Goal: Task Accomplishment & Management: Use online tool/utility

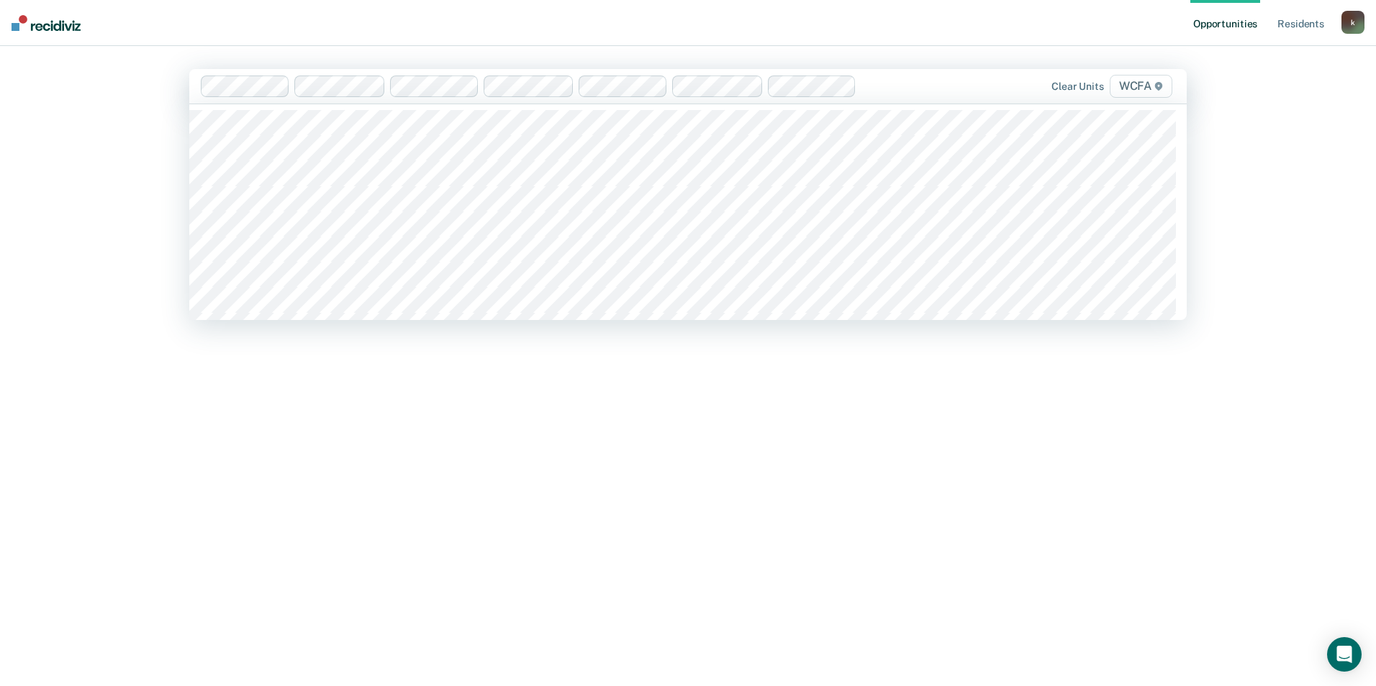
click at [916, 96] on div "Clear units WCFA" at bounding box center [1029, 86] width 292 height 23
type input "gc"
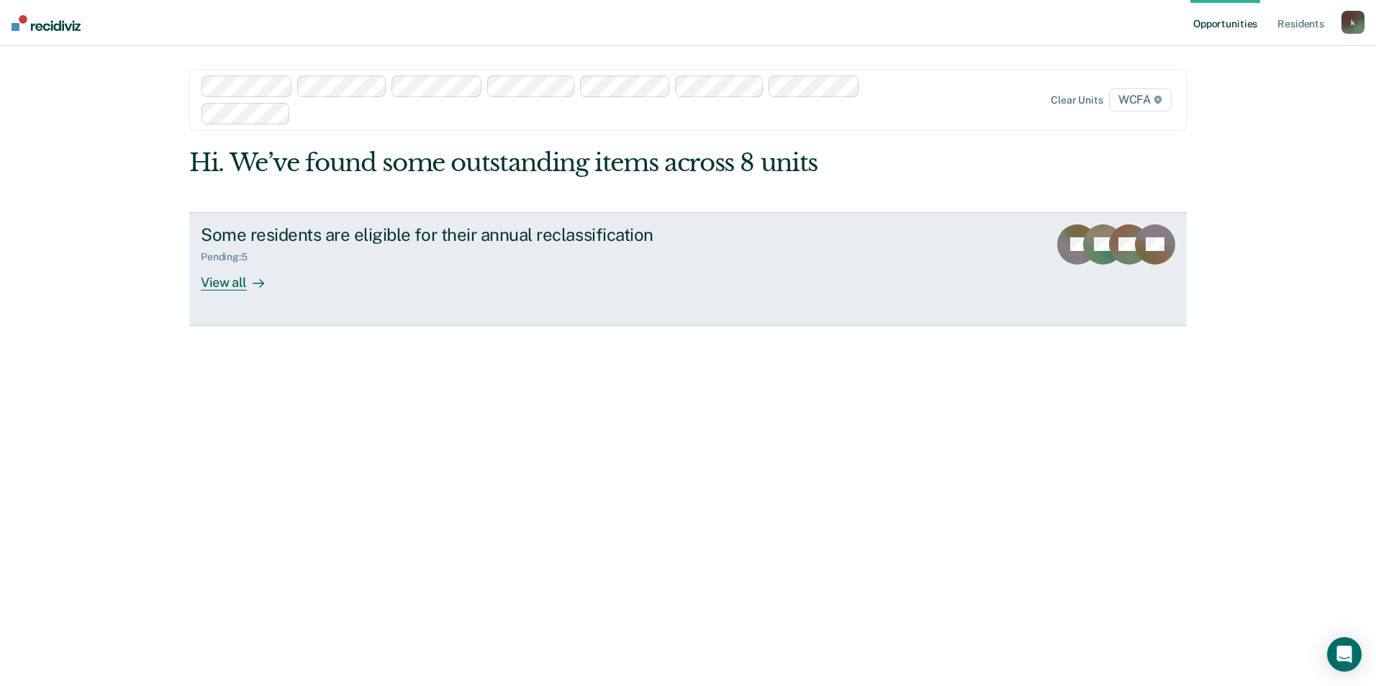
click at [425, 263] on div "Some residents are eligible for their annual reclassification Pending : 5 View …" at bounding box center [471, 257] width 540 height 66
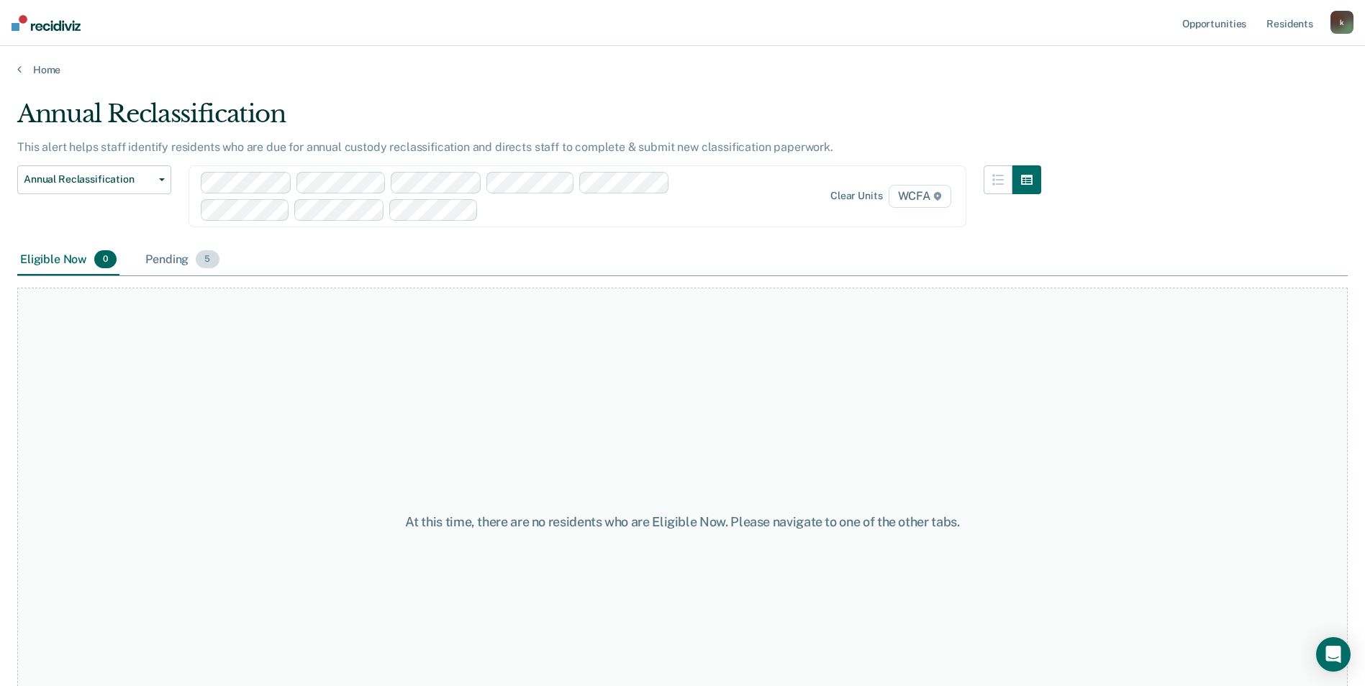
click at [175, 261] on div "Pending 5" at bounding box center [181, 261] width 79 height 32
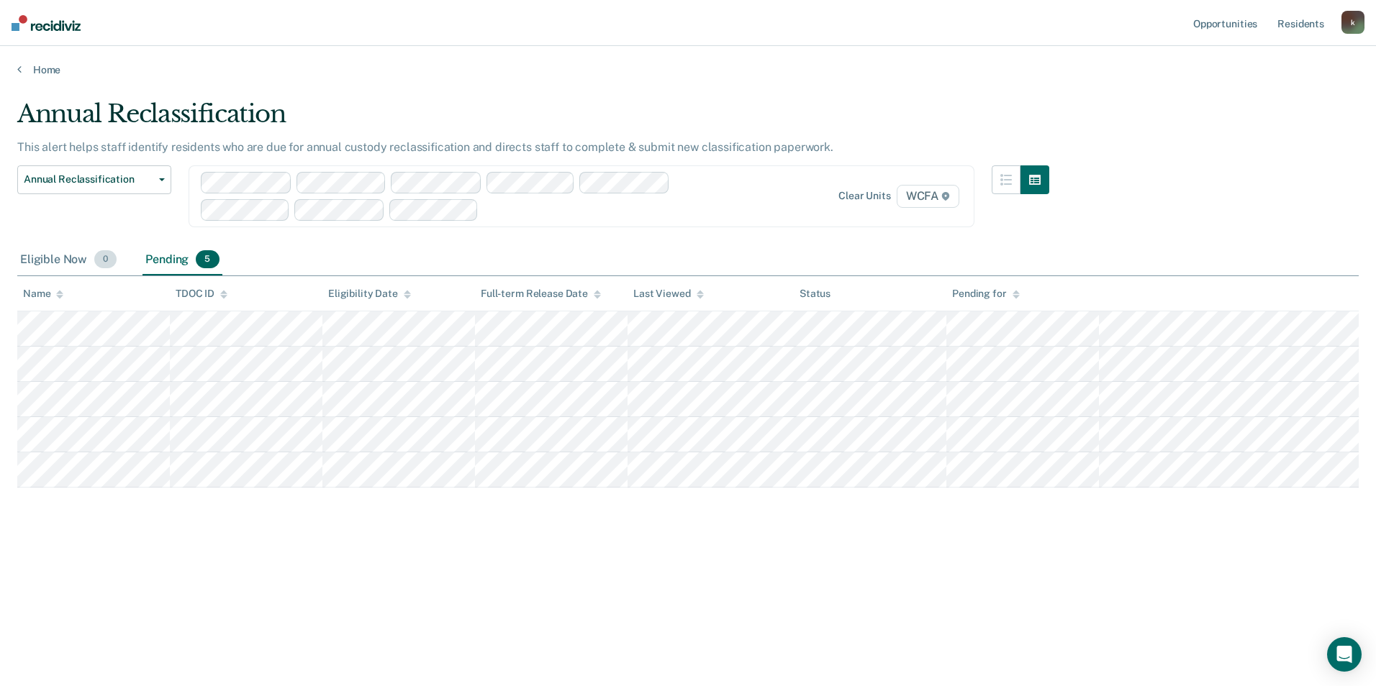
click at [70, 262] on div "Eligible Now 0" at bounding box center [68, 261] width 102 height 32
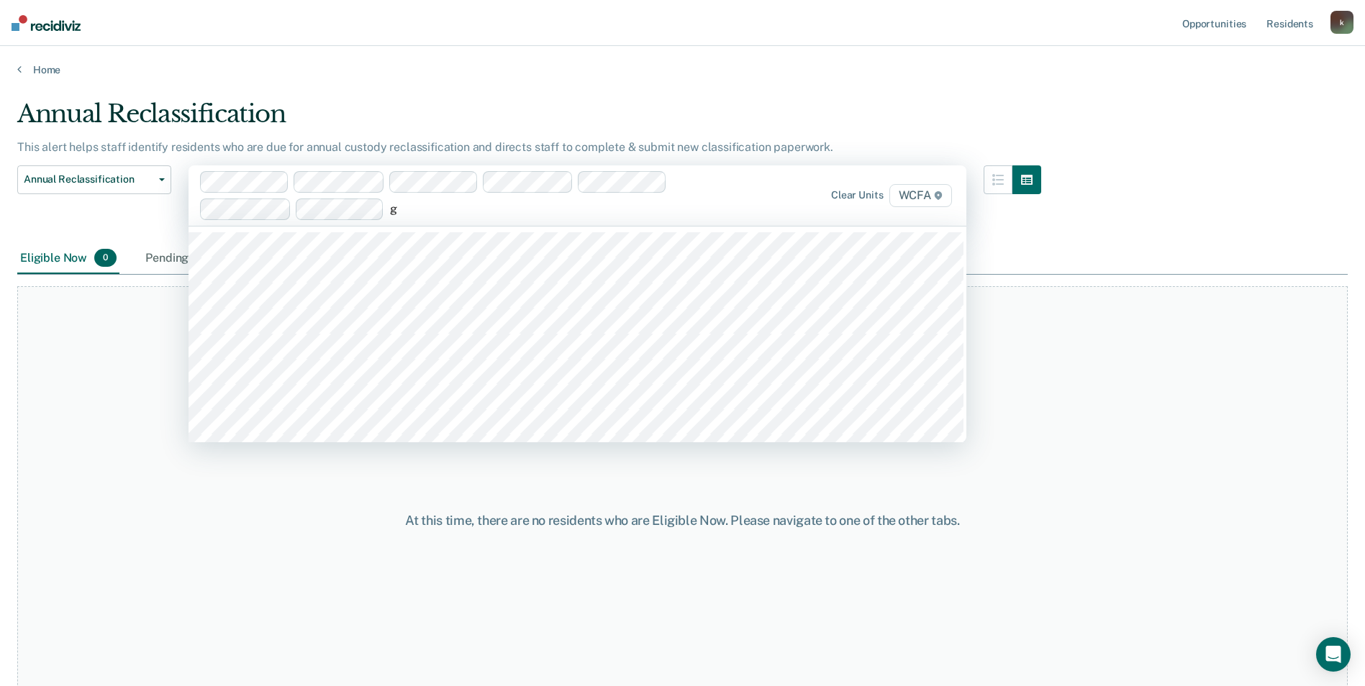
type input "gd"
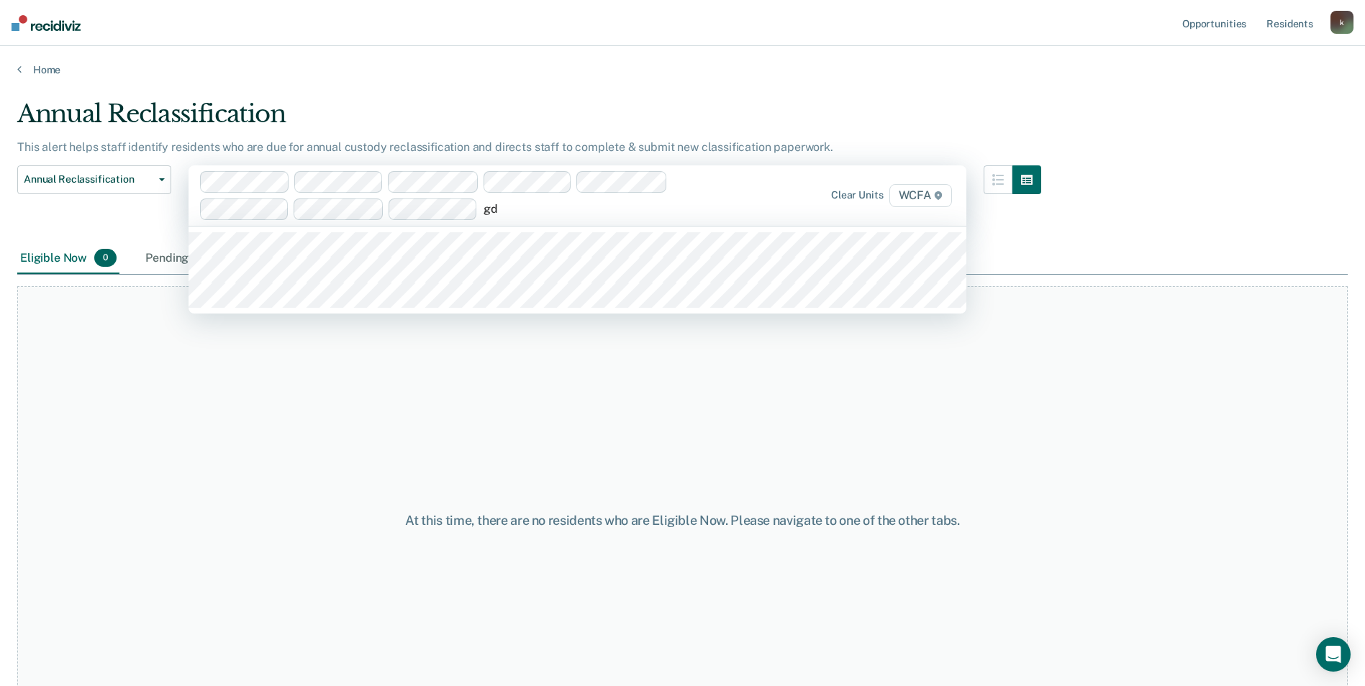
type input "gd2"
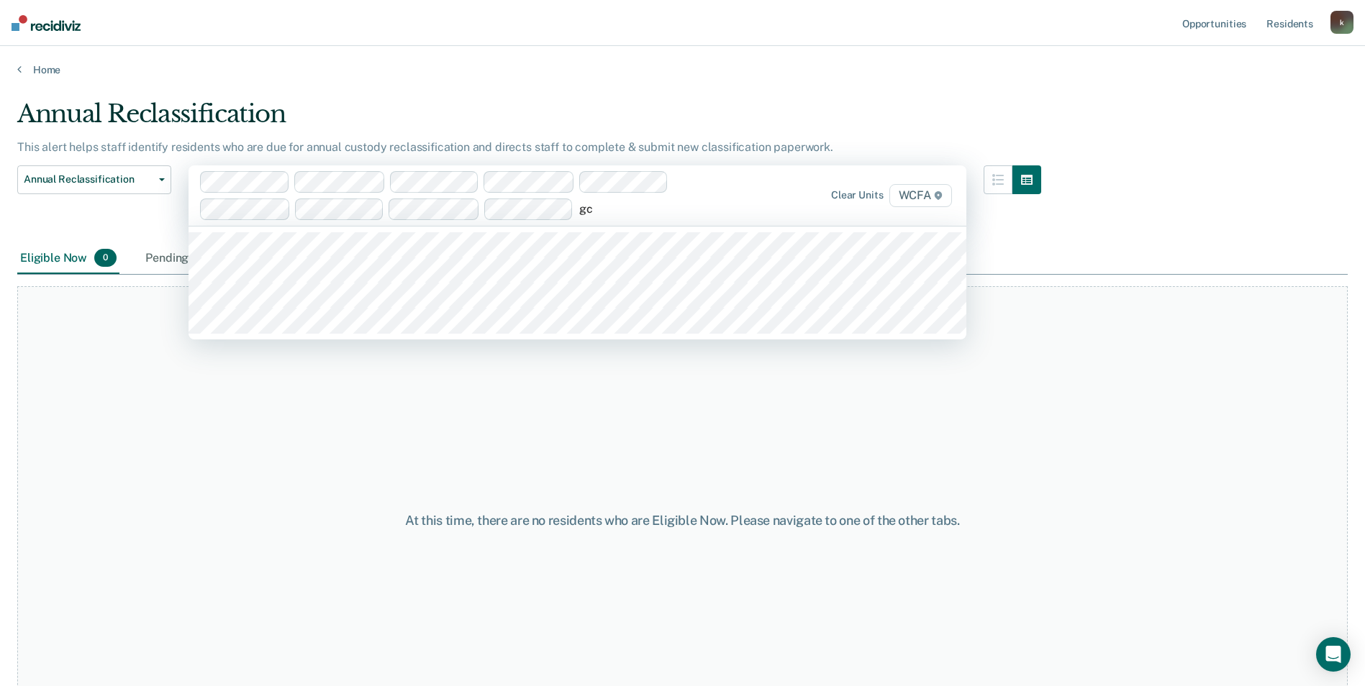
type input "gc1"
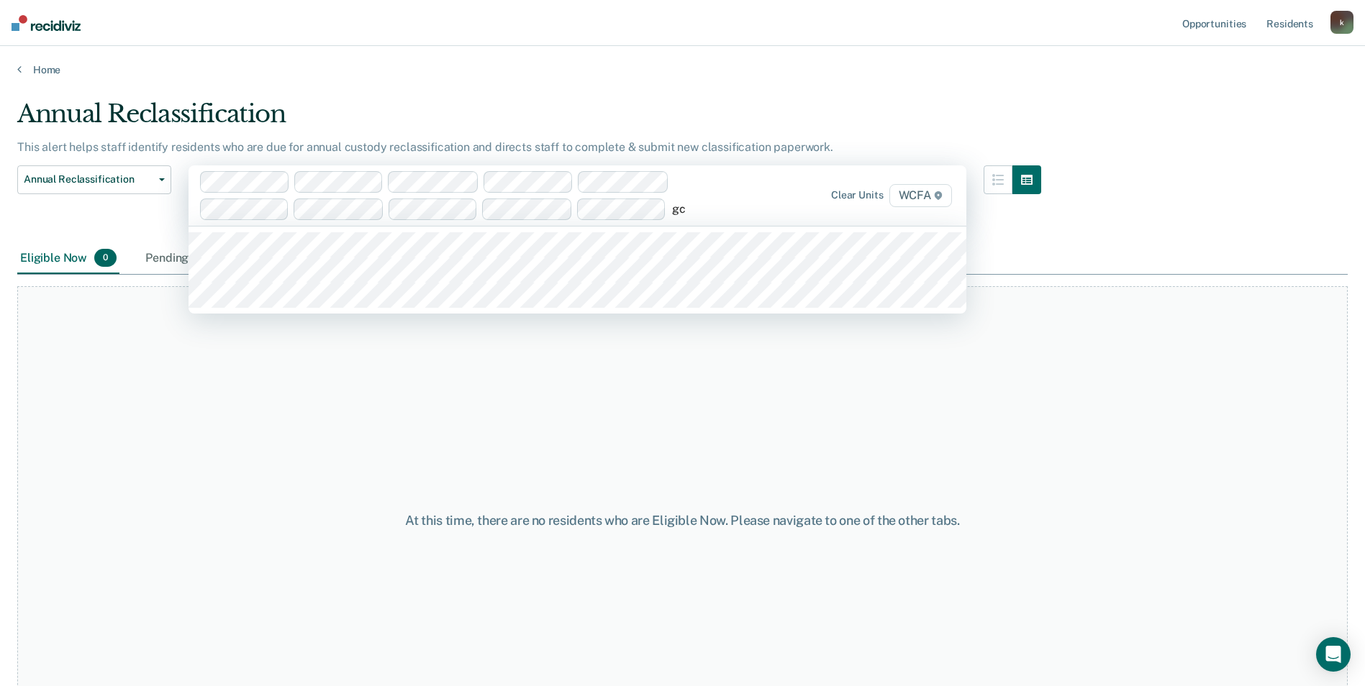
type input "gc2"
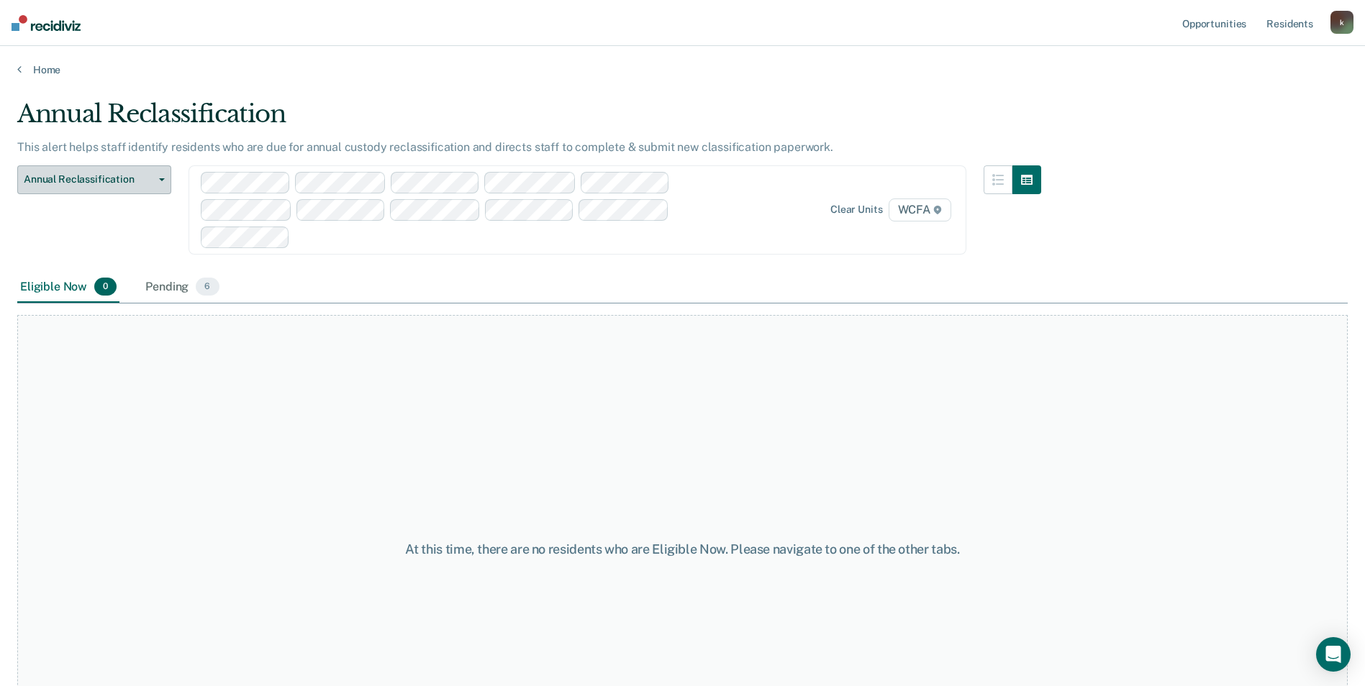
click at [42, 188] on button "Annual Reclassification" at bounding box center [94, 179] width 154 height 29
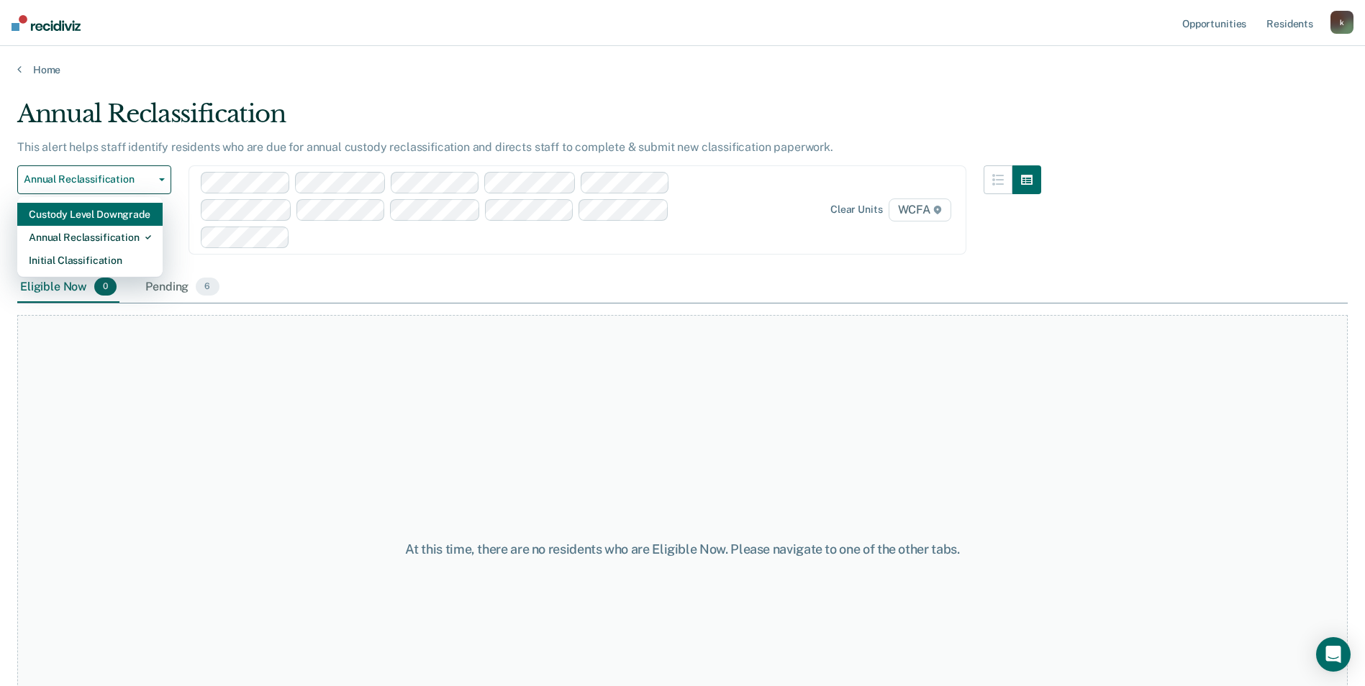
click at [63, 214] on div "Custody Level Downgrade" at bounding box center [90, 214] width 122 height 23
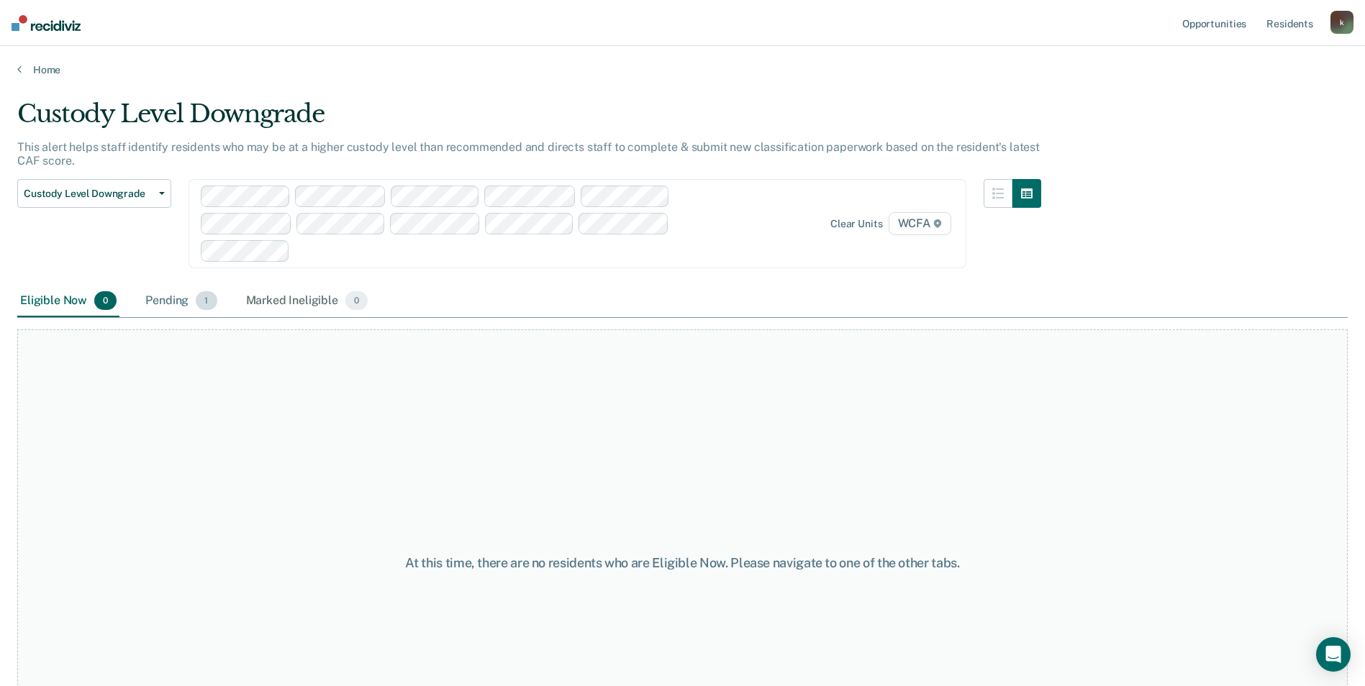
click at [167, 301] on div "Pending 1" at bounding box center [180, 302] width 77 height 32
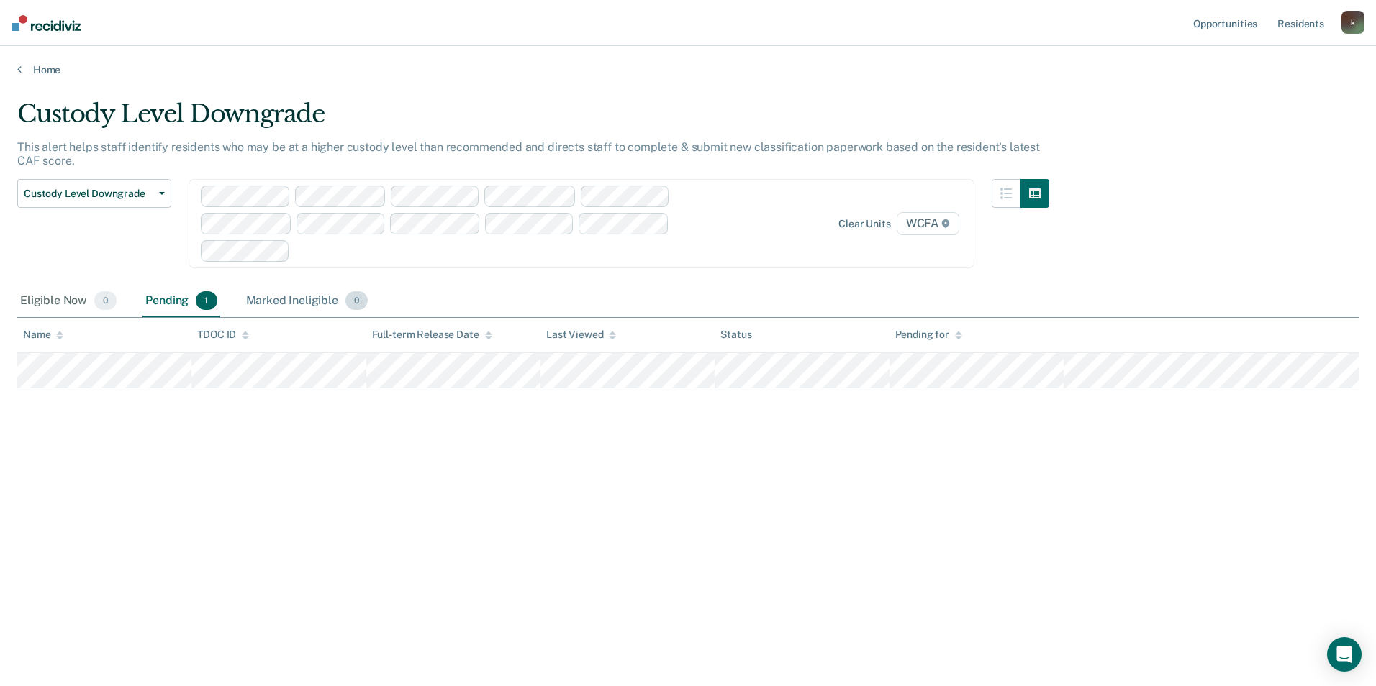
click at [296, 302] on div "Marked Ineligible 0" at bounding box center [307, 302] width 128 height 32
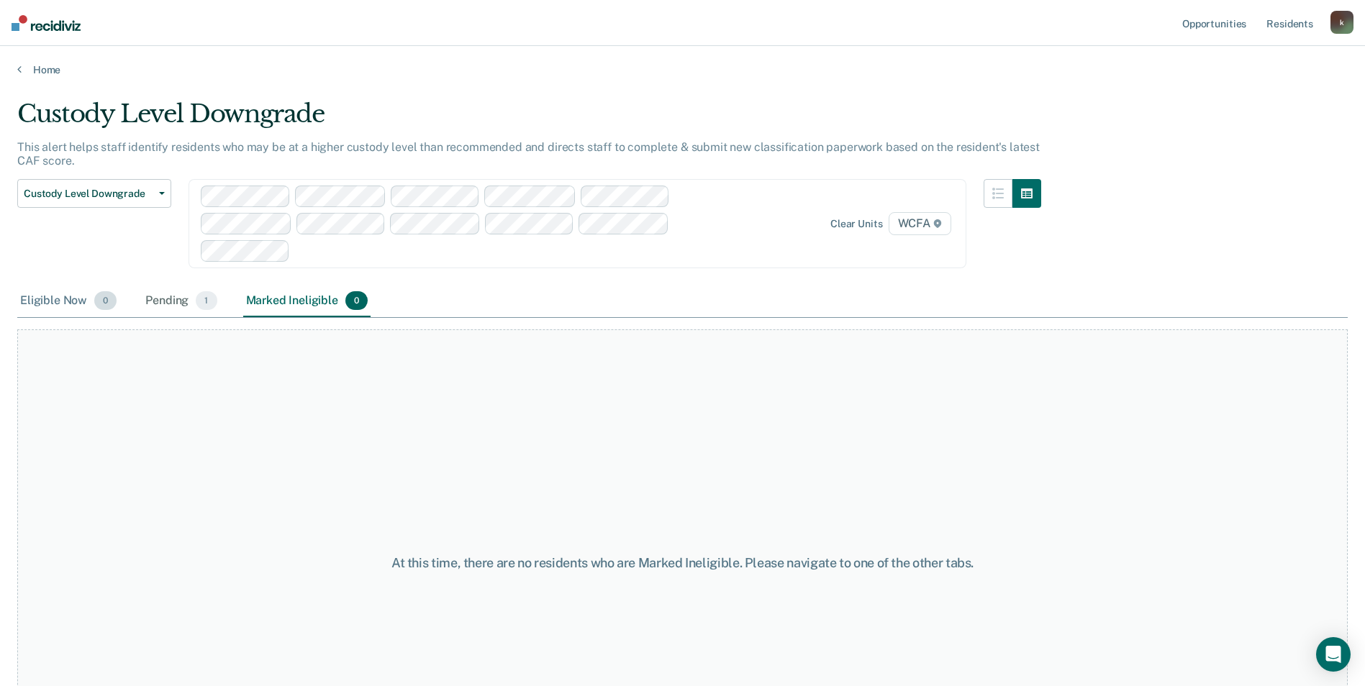
click at [71, 302] on div "Eligible Now 0" at bounding box center [68, 302] width 102 height 32
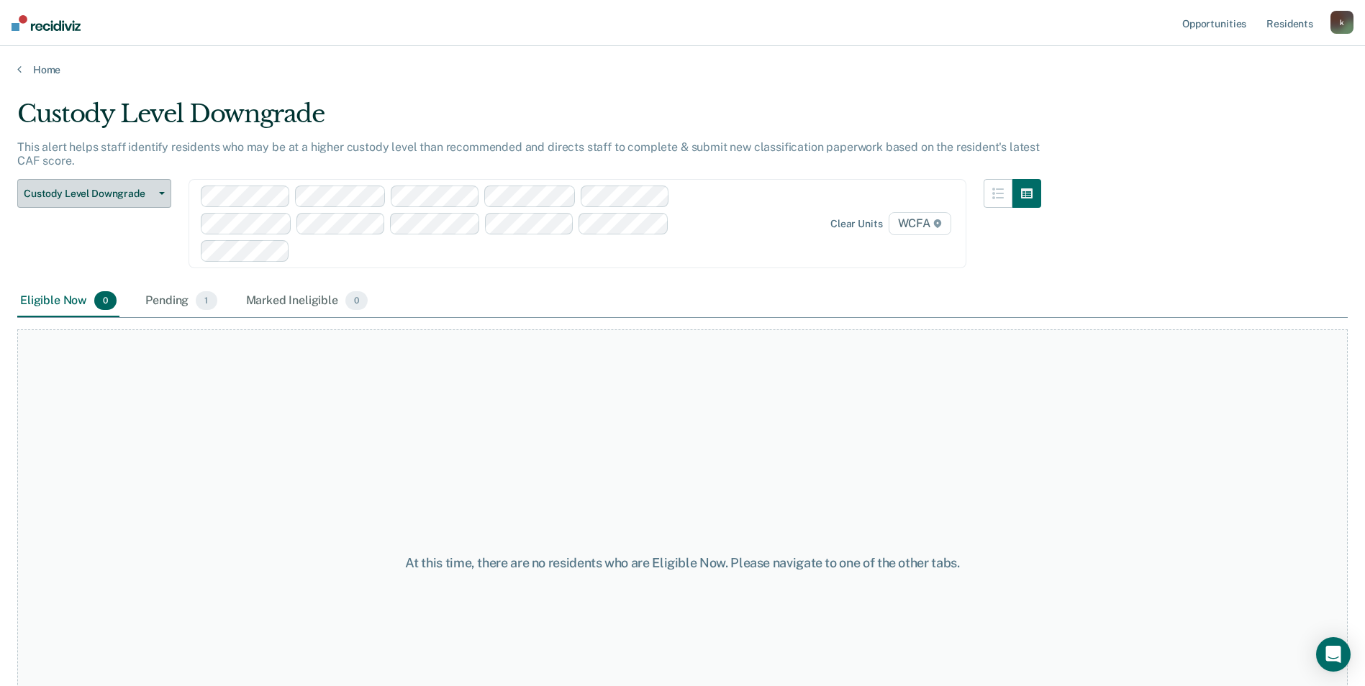
click at [166, 189] on button "Custody Level Downgrade" at bounding box center [94, 193] width 154 height 29
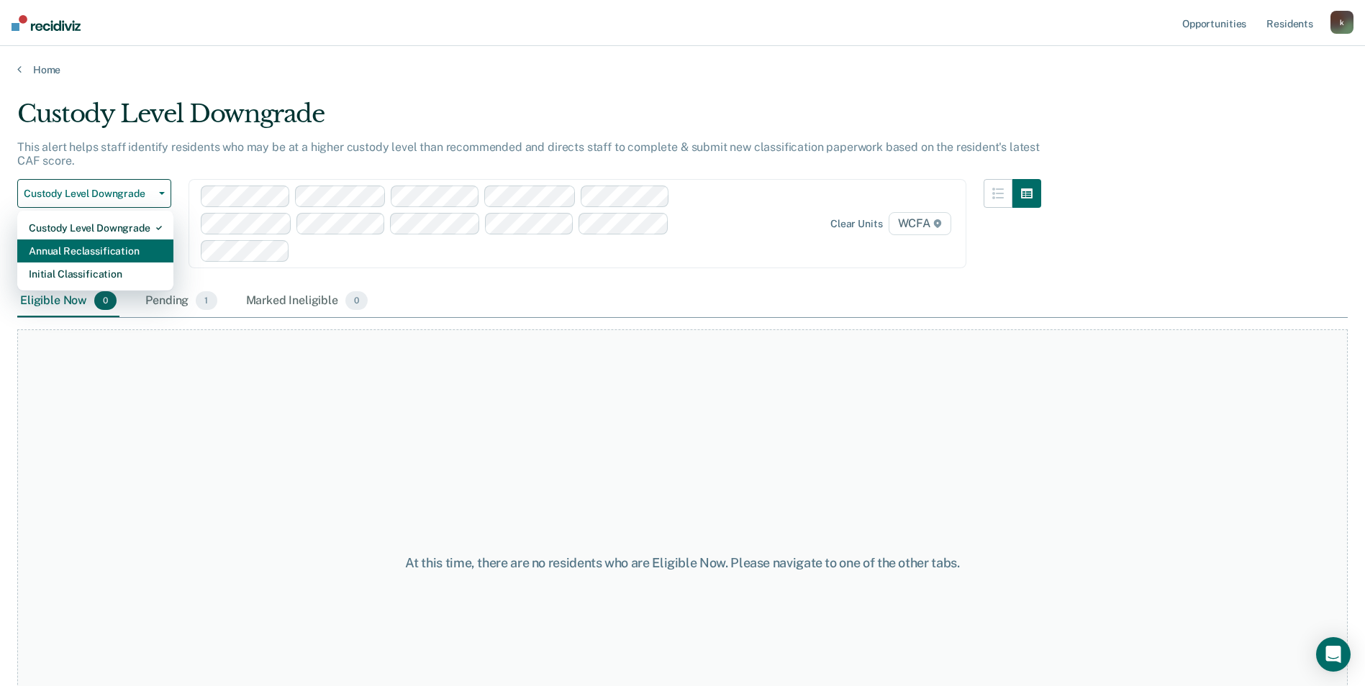
click at [104, 247] on div "Annual Reclassification" at bounding box center [95, 251] width 133 height 23
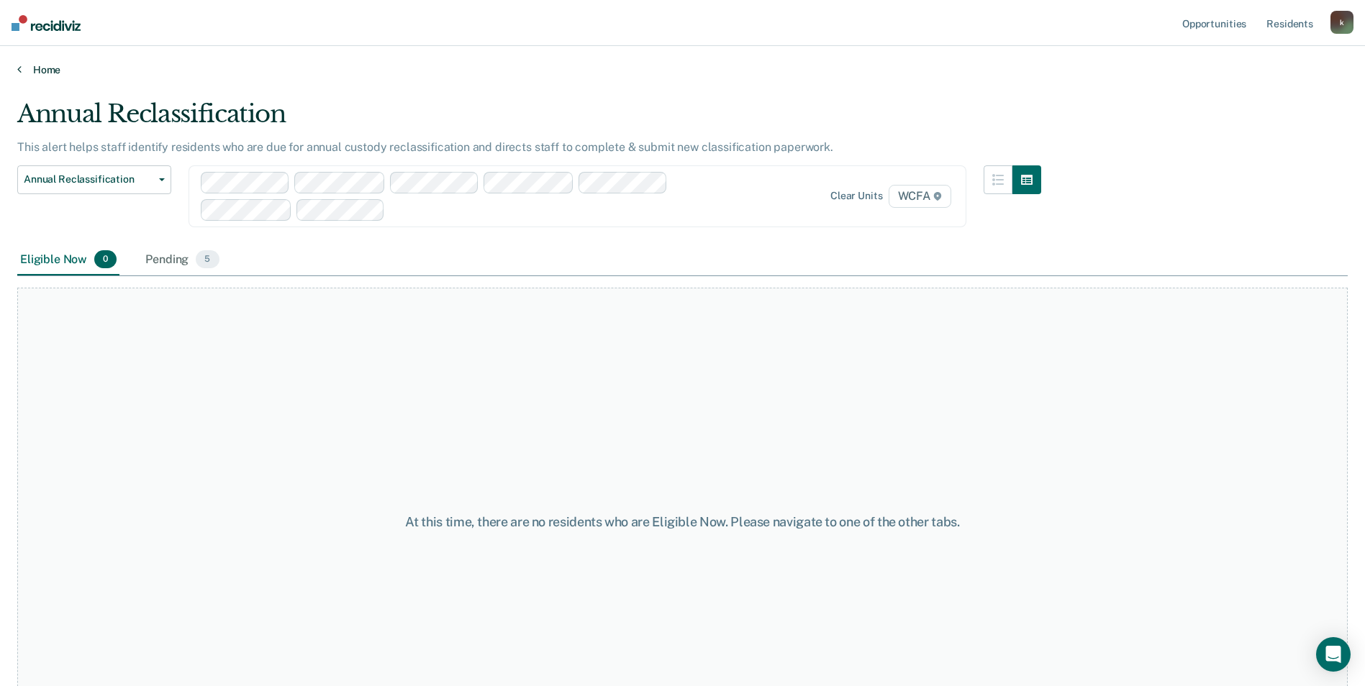
click at [30, 67] on link "Home" at bounding box center [682, 69] width 1330 height 13
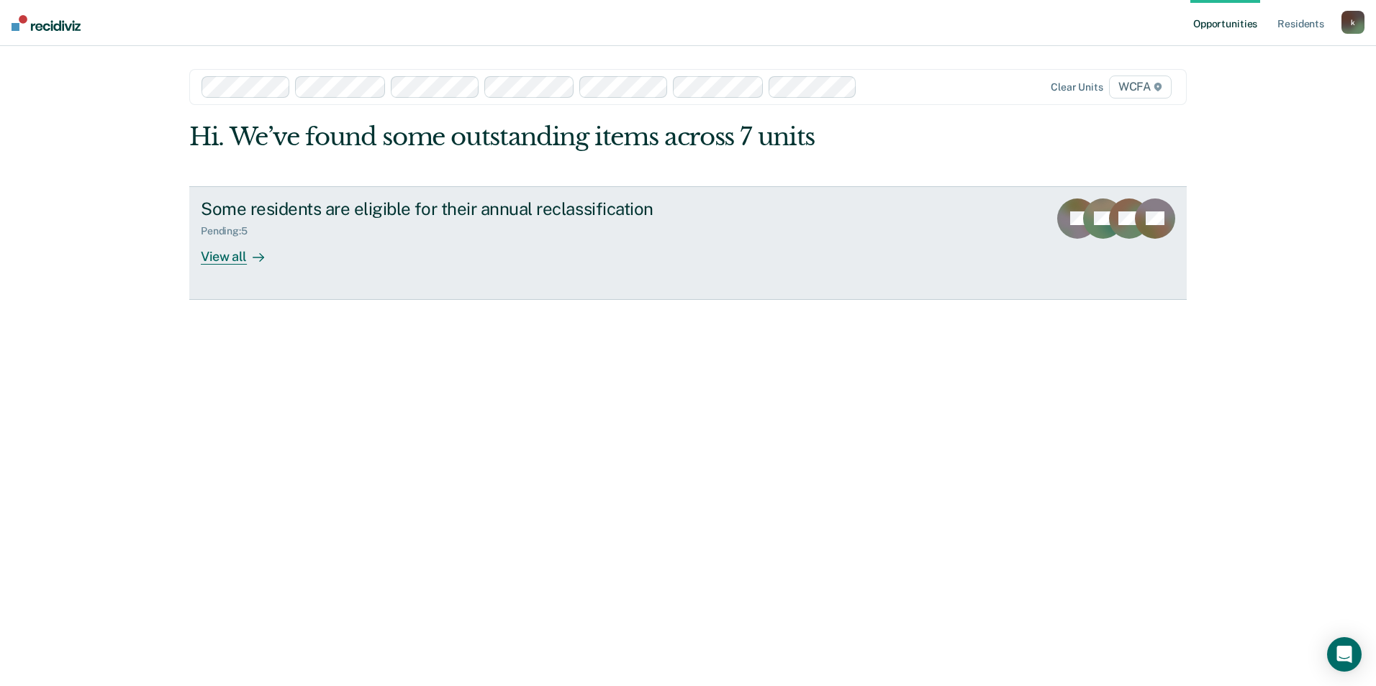
click at [275, 230] on div "Pending : 5" at bounding box center [453, 228] width 505 height 18
